Goal: Task Accomplishment & Management: Understand process/instructions

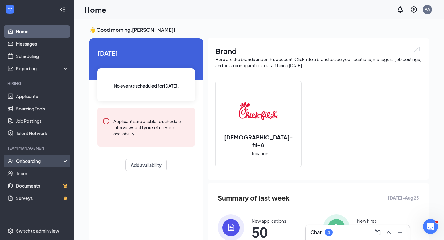
click at [45, 162] on div "Onboarding" at bounding box center [39, 161] width 47 height 6
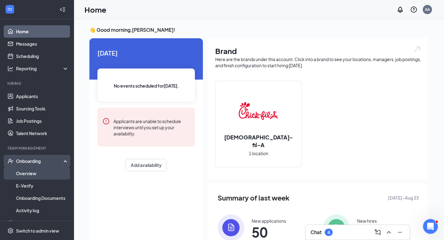
click at [45, 169] on link "Overview" at bounding box center [42, 173] width 53 height 12
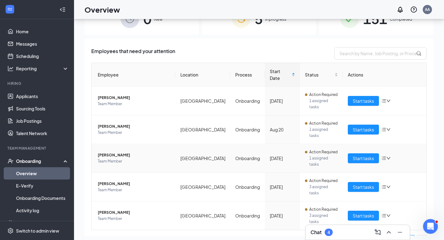
scroll to position [28, 0]
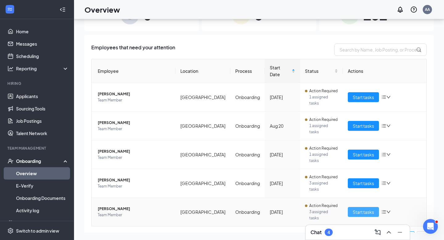
click at [358, 208] on span "Start tasks" at bounding box center [362, 211] width 21 height 7
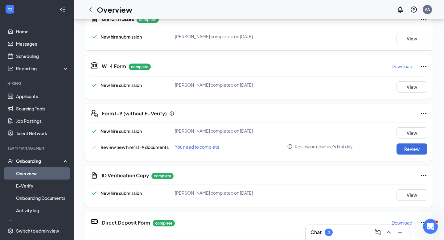
scroll to position [31, 0]
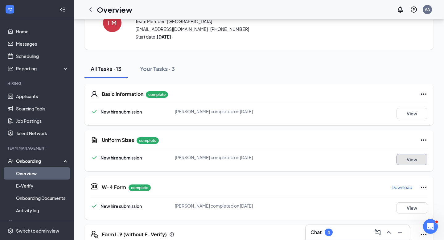
click at [414, 162] on button "View" at bounding box center [411, 159] width 31 height 11
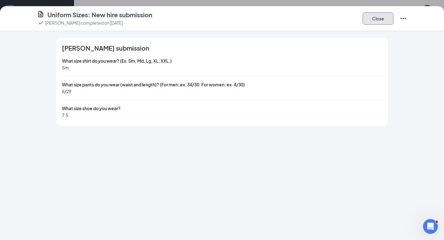
click at [380, 21] on button "Close" at bounding box center [377, 18] width 31 height 12
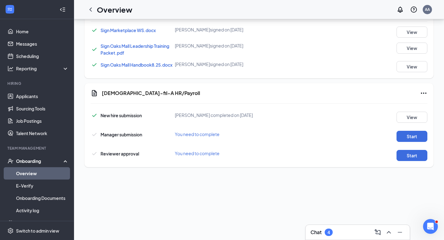
scroll to position [231, 0]
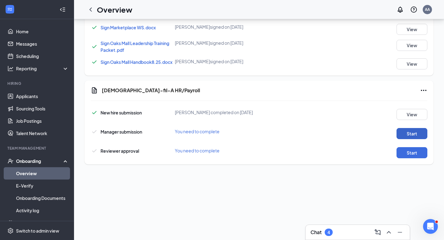
click at [414, 138] on button "Start" at bounding box center [411, 133] width 31 height 11
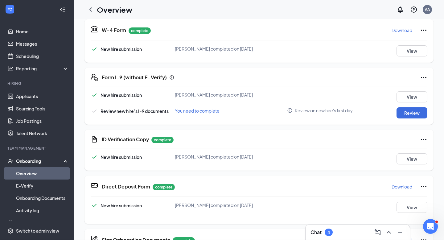
scroll to position [245, 0]
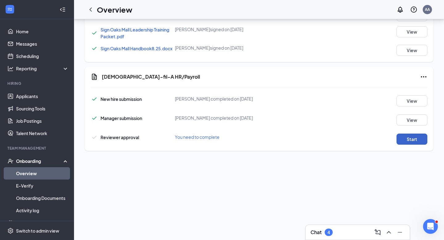
click at [416, 138] on button "Start" at bounding box center [411, 138] width 31 height 11
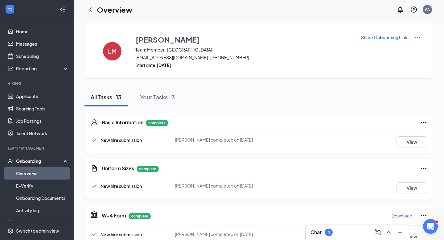
scroll to position [0, 0]
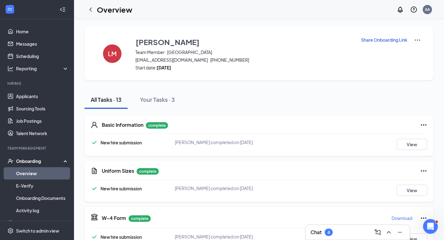
click at [25, 174] on link "Overview" at bounding box center [42, 173] width 53 height 12
